Goal: Book appointment/travel/reservation

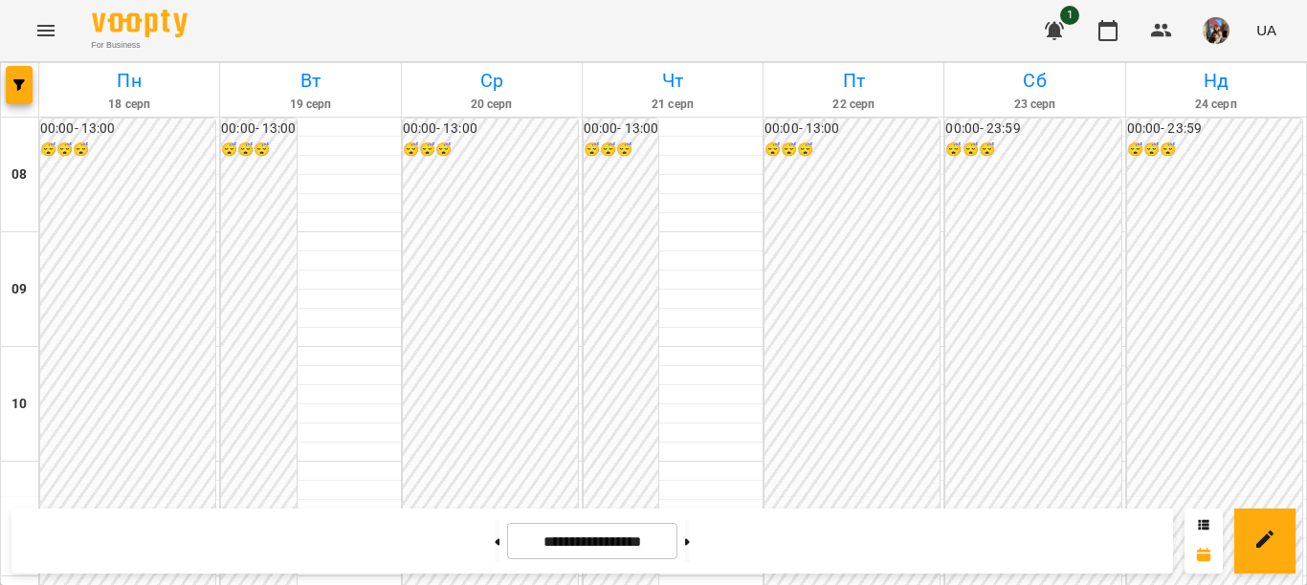
scroll to position [478, 0]
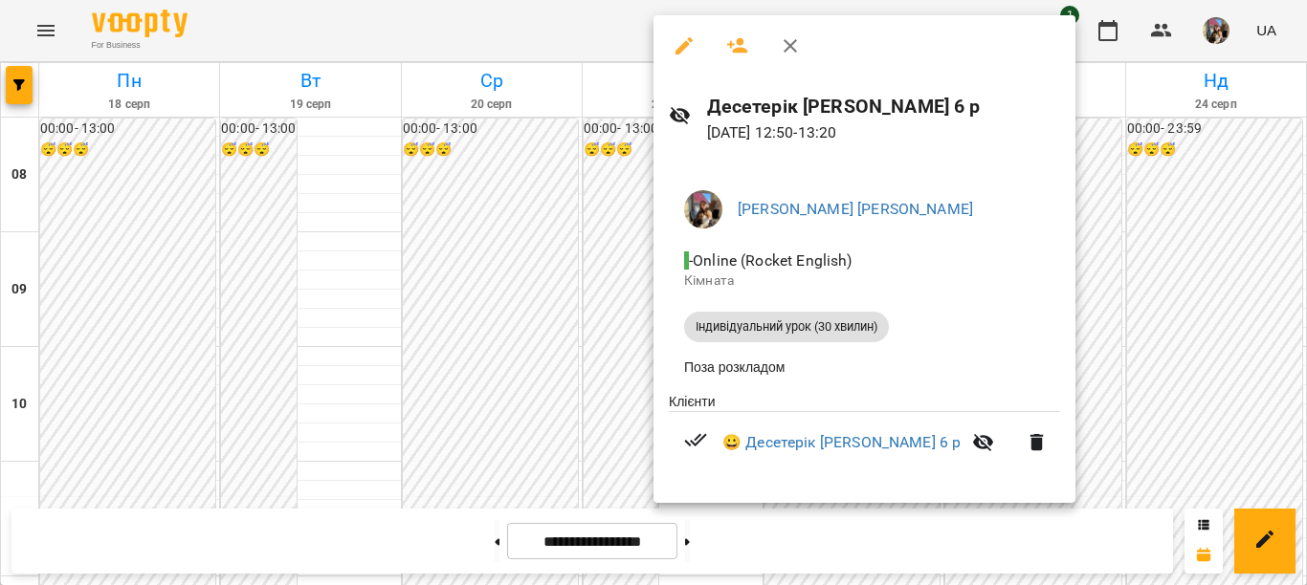
click at [617, 227] on div at bounding box center [653, 292] width 1307 height 585
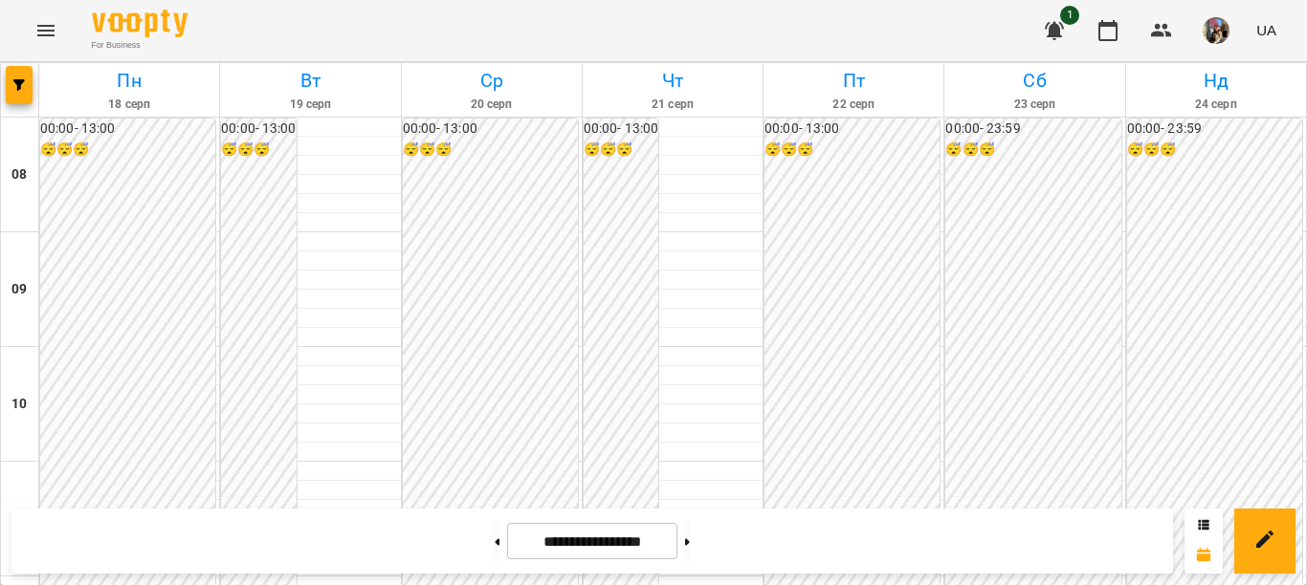
scroll to position [574, 0]
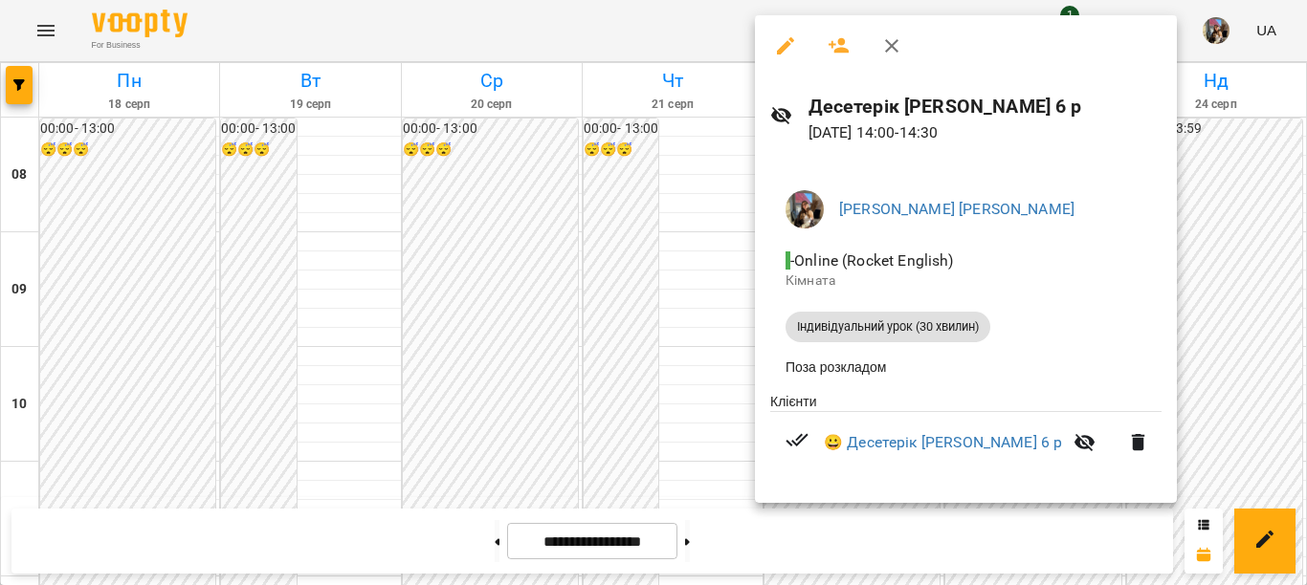
click at [603, 142] on div at bounding box center [653, 292] width 1307 height 585
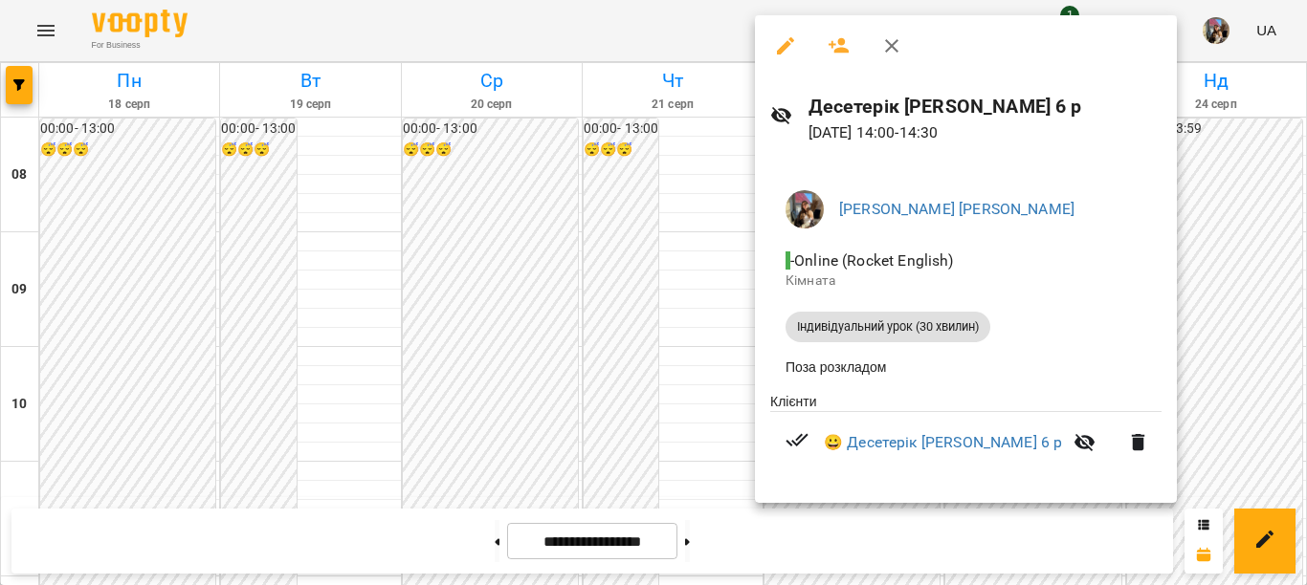
click at [595, 143] on div at bounding box center [653, 292] width 1307 height 585
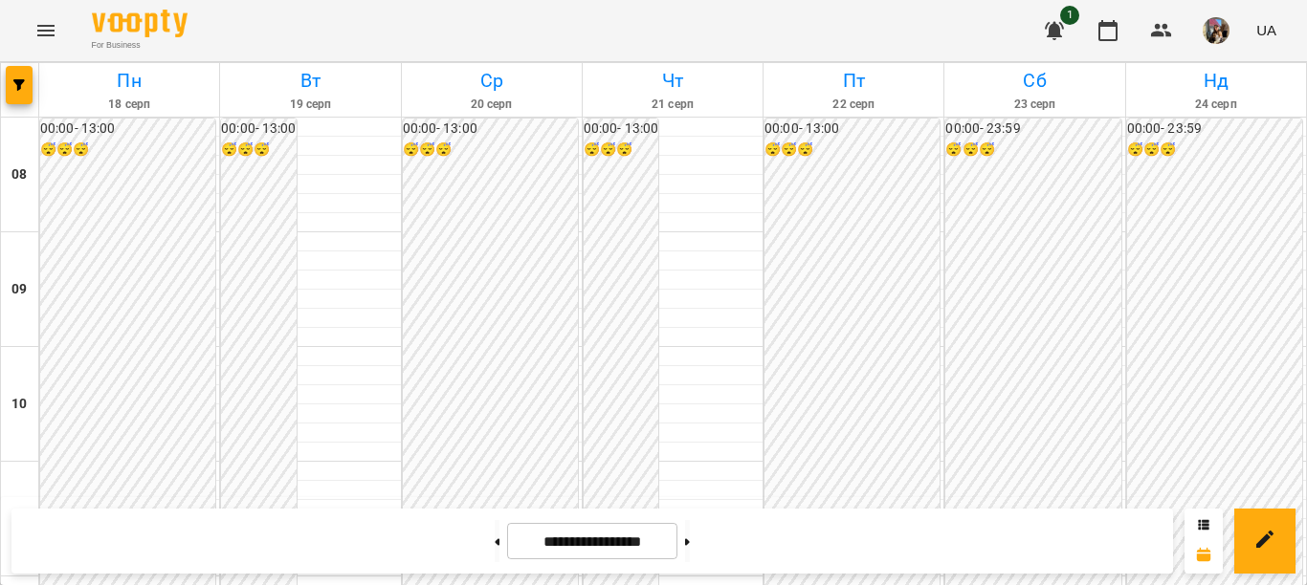
scroll to position [478, 0]
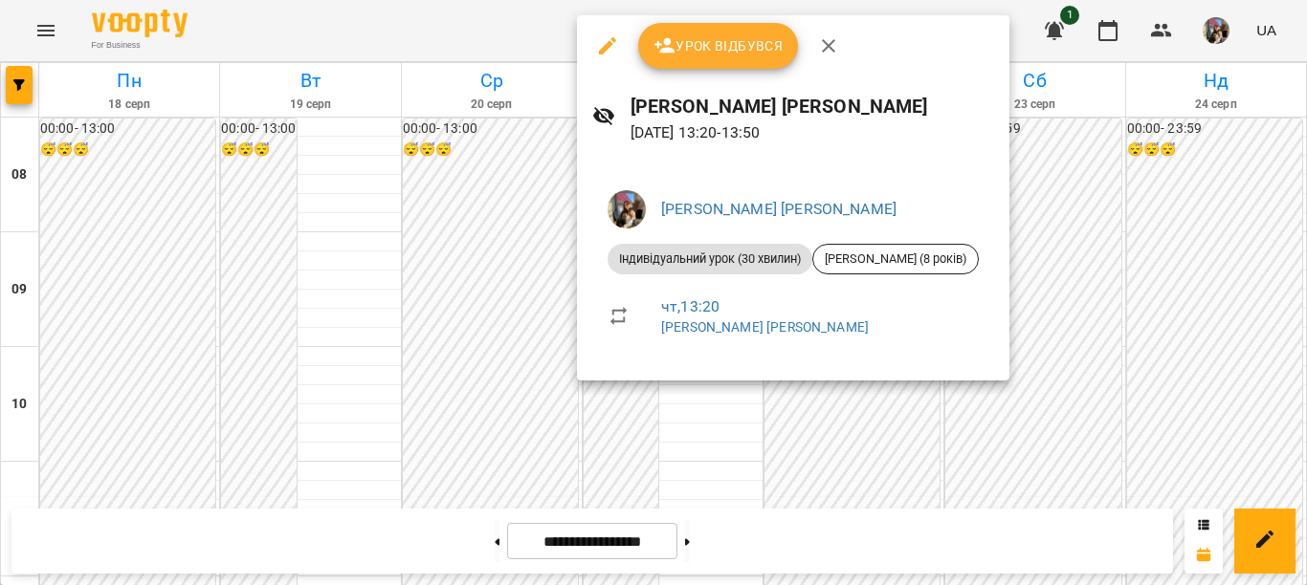
click at [1013, 407] on div at bounding box center [653, 292] width 1307 height 585
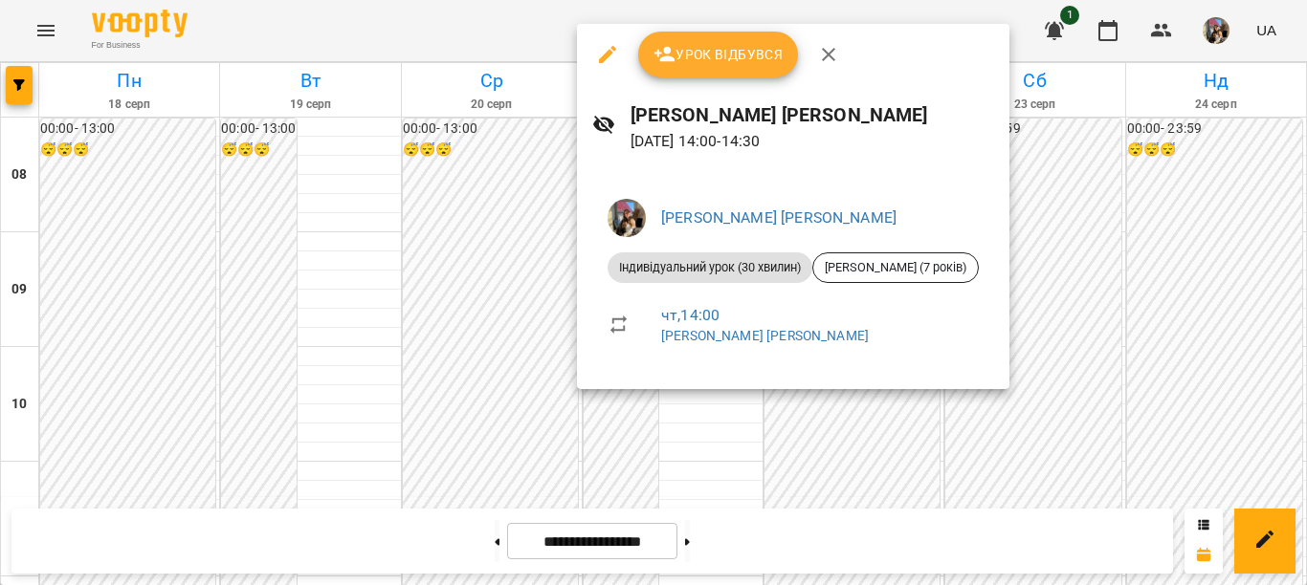
click at [995, 433] on div at bounding box center [653, 292] width 1307 height 585
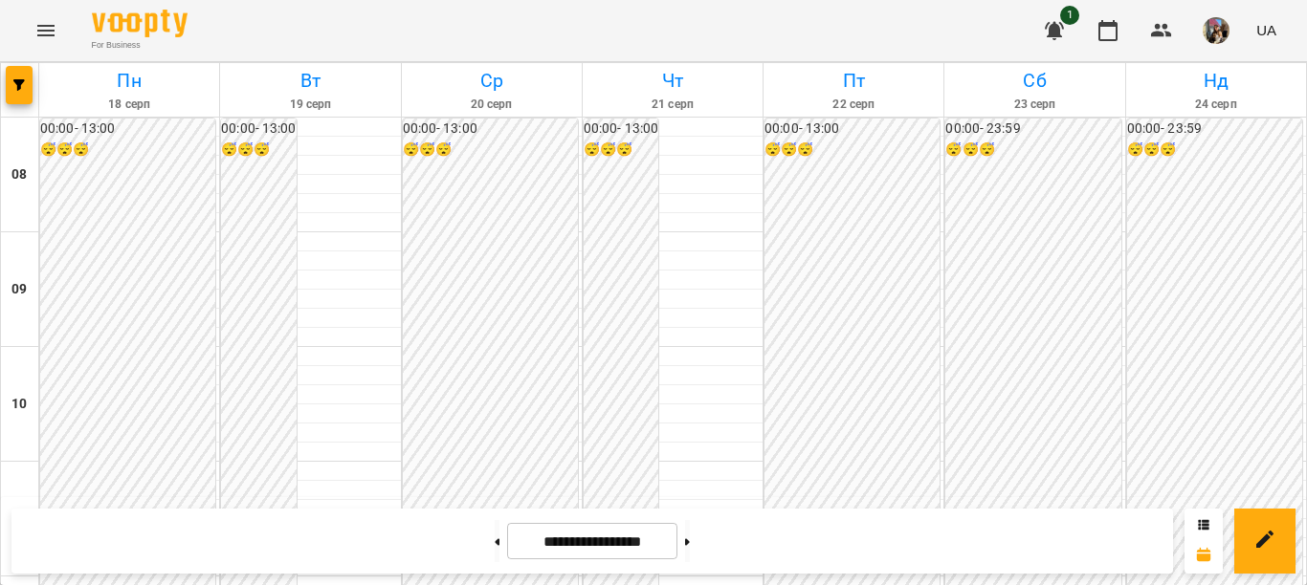
scroll to position [574, 0]
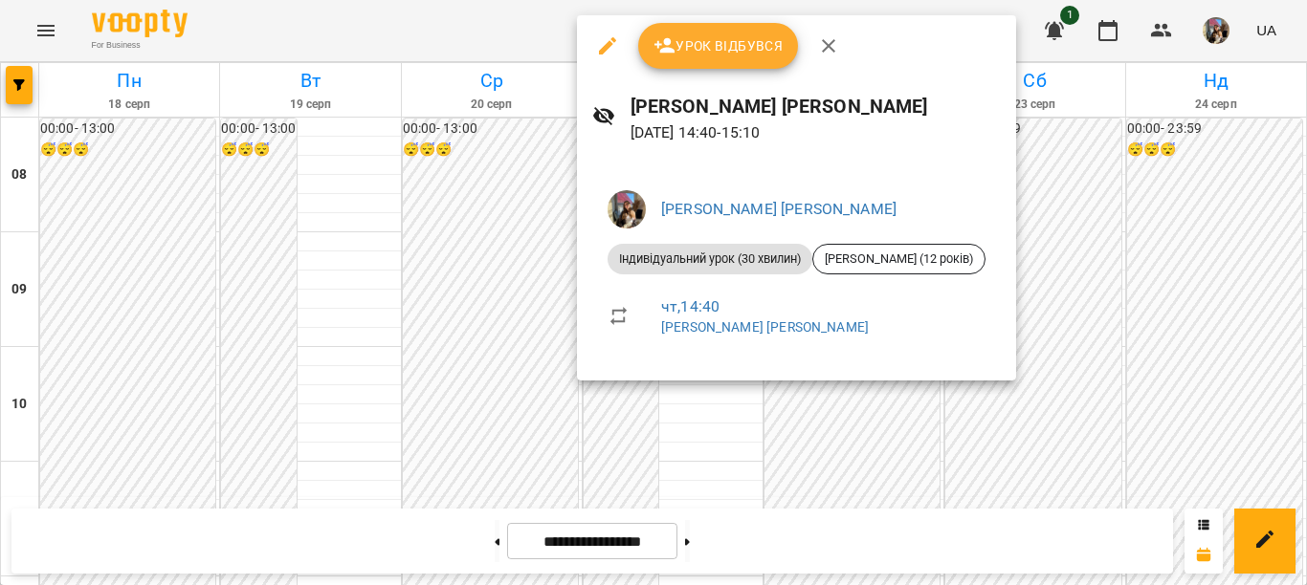
click at [1027, 398] on div at bounding box center [653, 292] width 1307 height 585
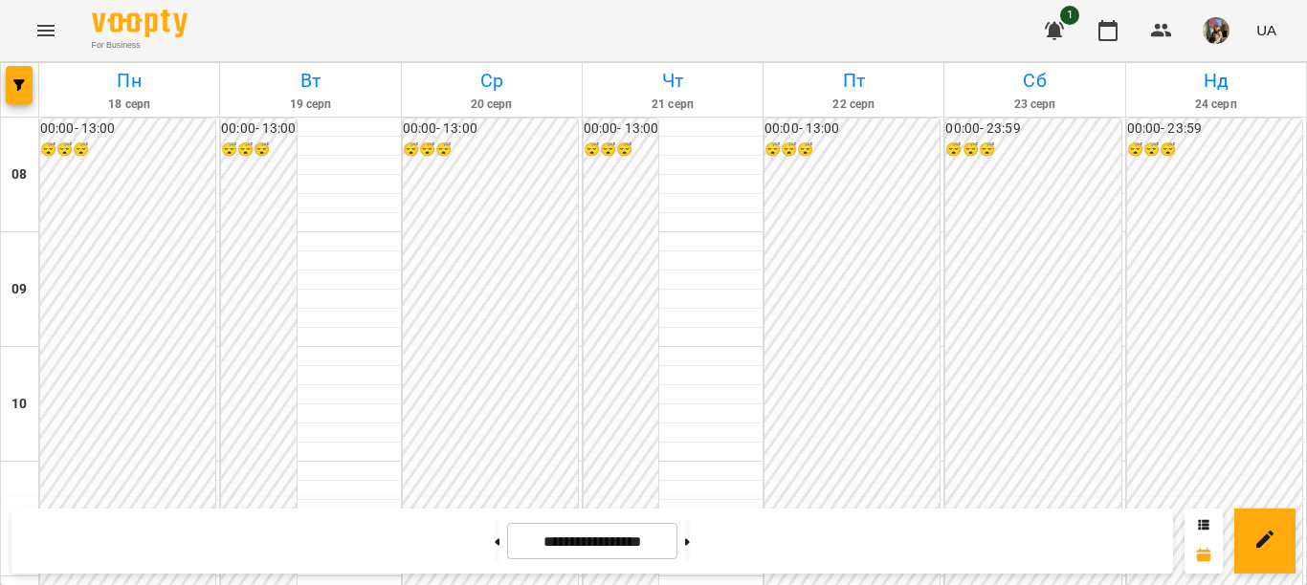
scroll to position [670, 0]
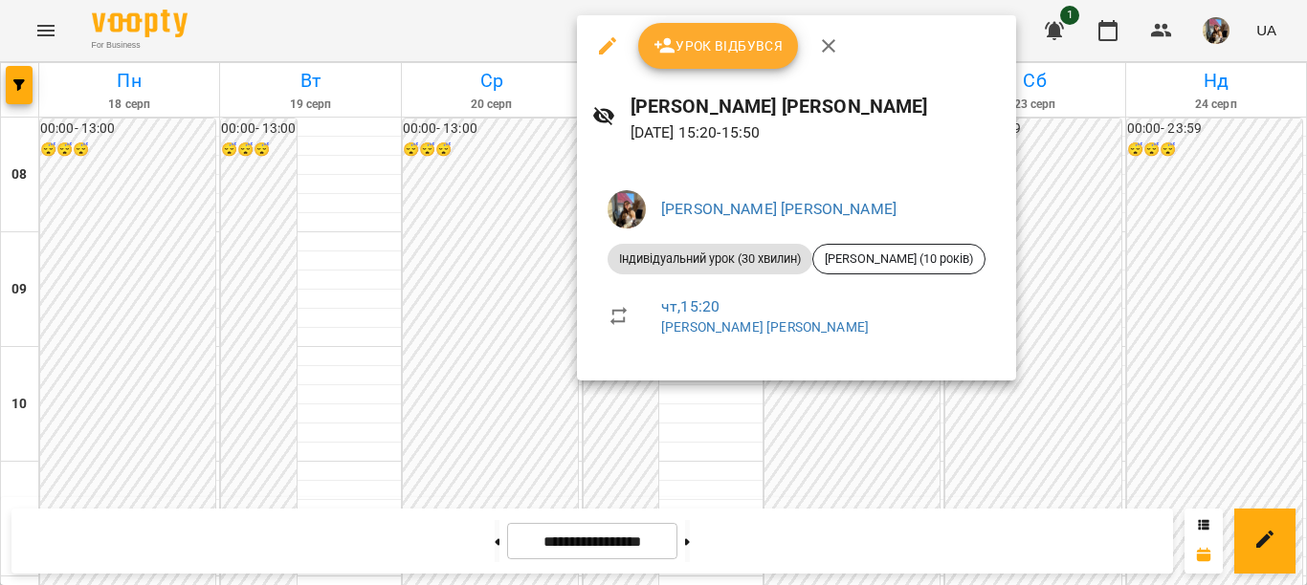
click at [975, 416] on div at bounding box center [653, 292] width 1307 height 585
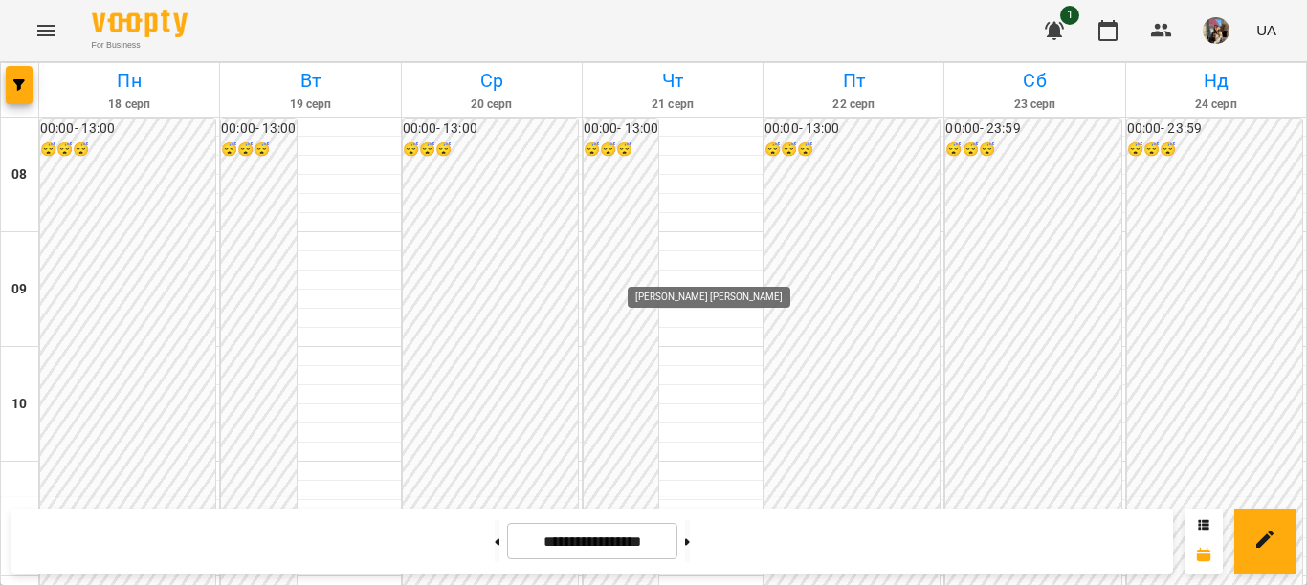
scroll to position [574, 0]
